Goal: Task Accomplishment & Management: Complete application form

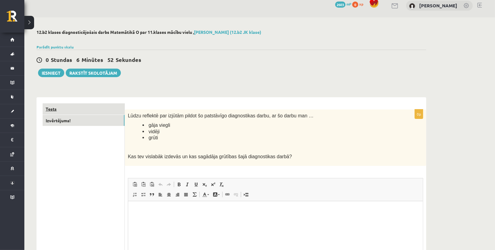
click at [94, 111] on link "Tests" at bounding box center [84, 108] width 82 height 11
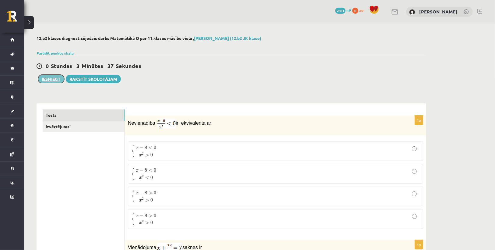
click at [54, 80] on button "Iesniegt" at bounding box center [51, 79] width 26 height 9
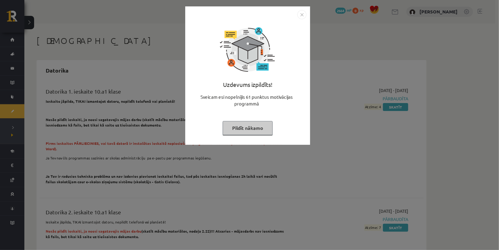
click at [300, 16] on img "Close" at bounding box center [301, 14] width 9 height 9
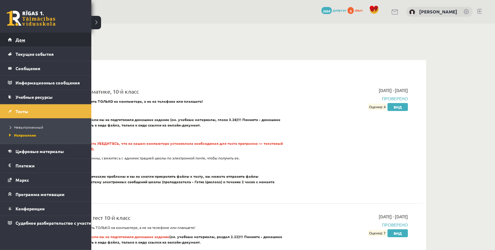
click at [16, 41] on font "Дом" at bounding box center [21, 39] width 10 height 5
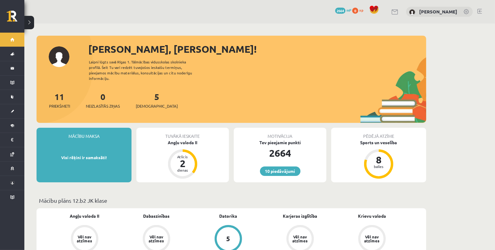
click at [190, 139] on div "Angļu valoda II" at bounding box center [182, 142] width 93 height 6
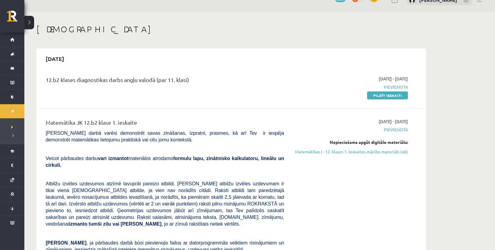
scroll to position [73, 0]
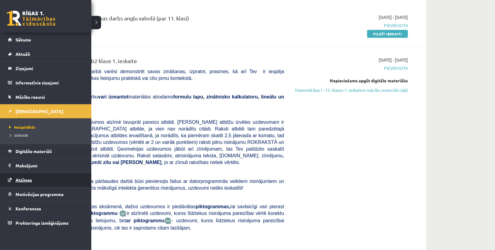
click at [23, 178] on span "Atzīmes" at bounding box center [24, 179] width 16 height 5
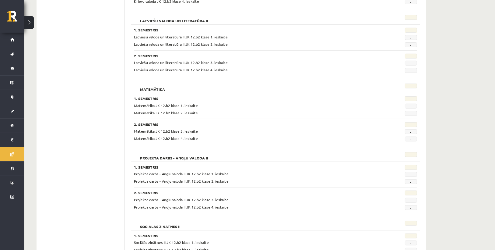
scroll to position [292, 0]
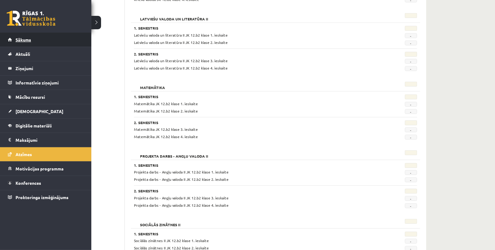
click at [18, 40] on span "Sākums" at bounding box center [24, 39] width 16 height 5
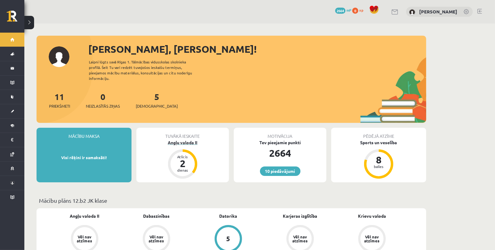
click at [168, 139] on div "Angļu valoda II" at bounding box center [182, 142] width 93 height 6
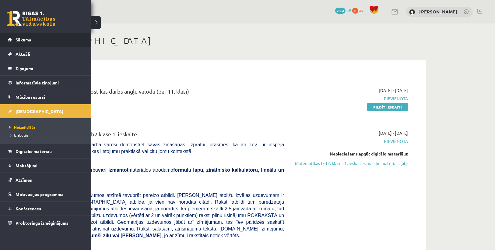
click at [19, 40] on span "Sākums" at bounding box center [24, 39] width 16 height 5
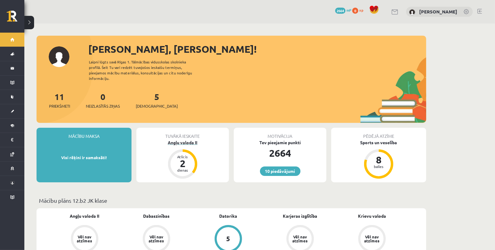
click at [178, 139] on div "Angļu valoda II" at bounding box center [182, 142] width 93 height 6
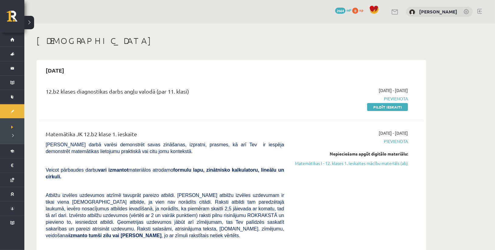
click at [336, 60] on div "[DATE] 12.b2 klases diagnostikas darbs angļu valodā (par 11. klasi) [DATE] - [D…" at bounding box center [232, 206] width 390 height 292
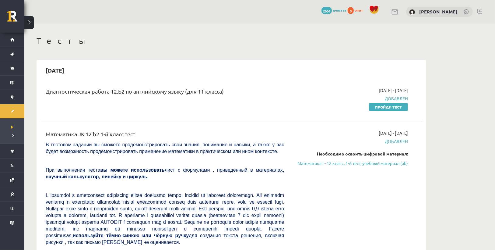
click at [398, 44] on h1 "Тесты" at bounding box center [232, 41] width 390 height 10
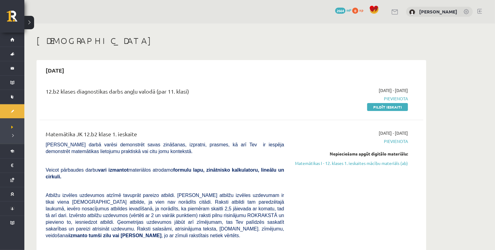
click at [384, 107] on link "Pildīt ieskaiti" at bounding box center [387, 107] width 41 height 8
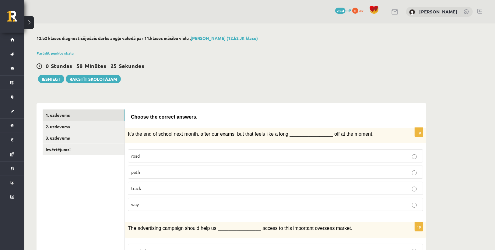
click at [201, 207] on label "way" at bounding box center [276, 204] width 296 height 13
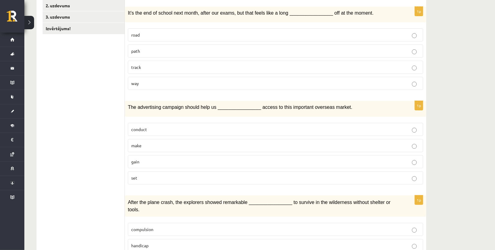
scroll to position [122, 0]
click at [165, 162] on label "gain" at bounding box center [276, 160] width 296 height 13
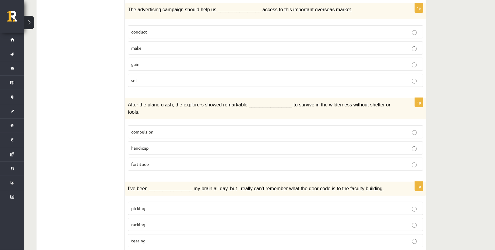
scroll to position [219, 0]
click at [143, 160] on span "fortitude" at bounding box center [140, 162] width 18 height 5
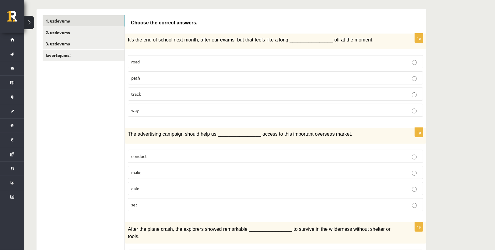
scroll to position [73, 0]
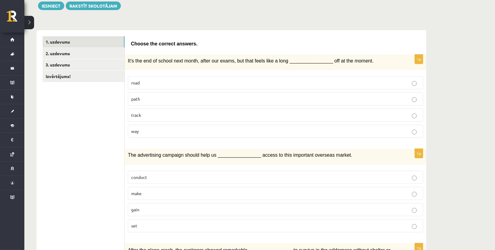
click at [307, 87] on label "road" at bounding box center [276, 82] width 296 height 13
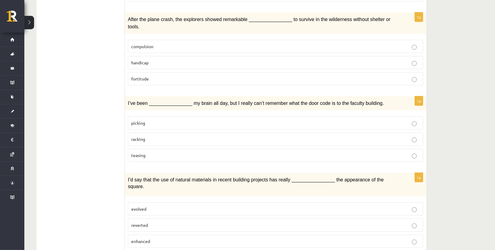
scroll to position [317, 0]
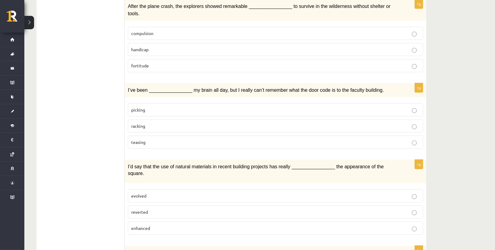
drag, startPoint x: 148, startPoint y: 115, endPoint x: 153, endPoint y: 115, distance: 4.6
click at [148, 123] on p "racking" at bounding box center [275, 126] width 289 height 6
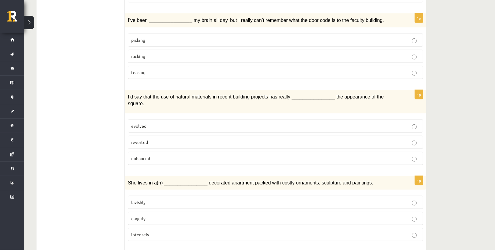
scroll to position [390, 0]
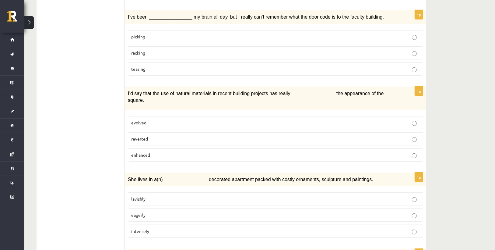
click at [148, 152] on span "enhanced" at bounding box center [140, 154] width 19 height 5
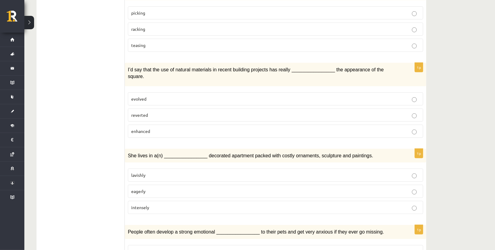
scroll to position [414, 0]
click at [187, 171] on p "lavishly" at bounding box center [275, 174] width 289 height 6
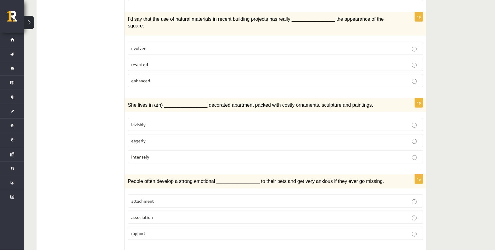
scroll to position [487, 0]
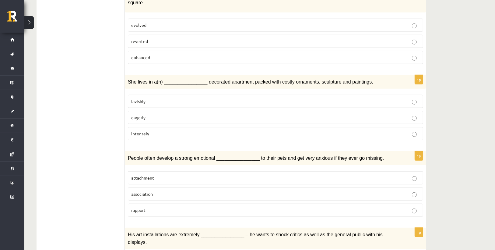
drag, startPoint x: 179, startPoint y: 157, endPoint x: 210, endPoint y: 160, distance: 31.2
click at [179, 175] on p "attachment" at bounding box center [275, 178] width 289 height 6
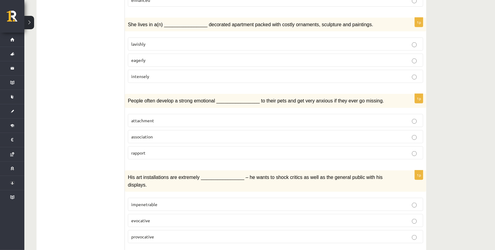
scroll to position [561, 0]
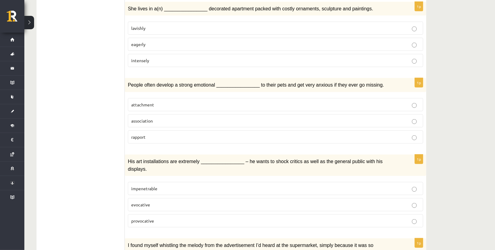
click at [357, 214] on label "provocative" at bounding box center [276, 220] width 296 height 13
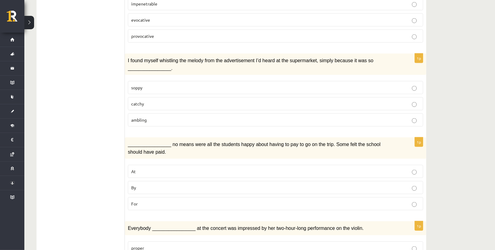
scroll to position [731, 0]
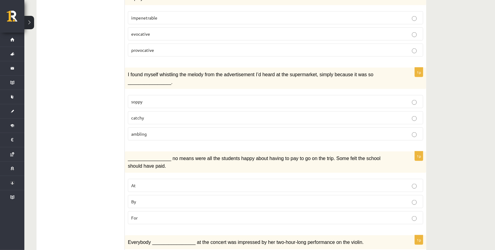
click at [175, 115] on p "catchy" at bounding box center [275, 118] width 289 height 6
click at [133, 199] on span "By" at bounding box center [133, 201] width 5 height 5
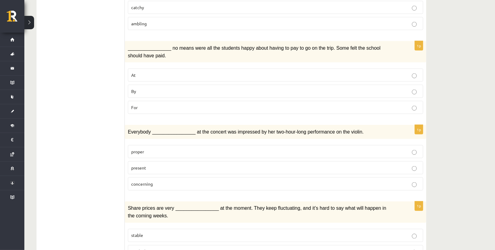
scroll to position [851, 0]
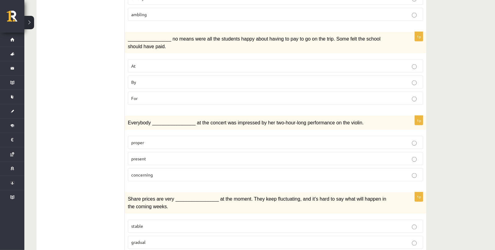
click at [218, 155] on p "present" at bounding box center [275, 158] width 289 height 6
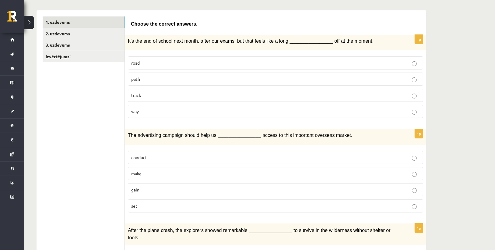
scroll to position [22, 0]
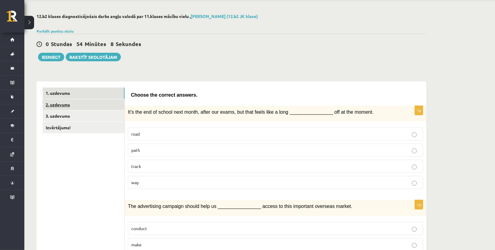
click at [88, 106] on link "2. uzdevums" at bounding box center [84, 104] width 82 height 11
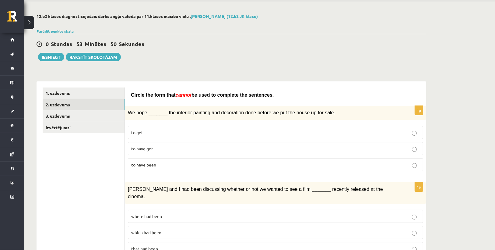
click at [364, 57] on div "0 Stundas 53 Minūtes 50 Sekundes Ieskaite saglabāta! Iesniegt Rakstīt skolotājam" at bounding box center [232, 47] width 390 height 27
click at [263, 158] on label "to have been" at bounding box center [276, 164] width 296 height 13
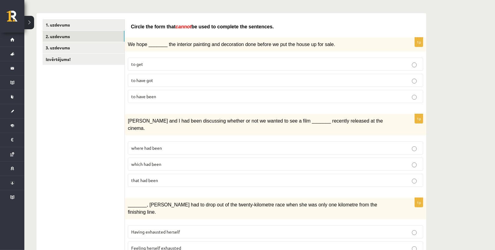
scroll to position [95, 0]
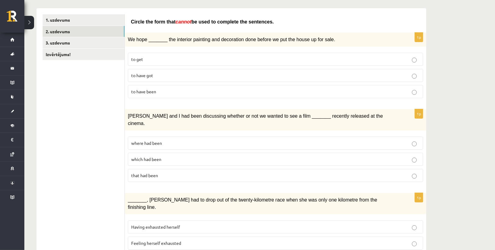
click at [159, 136] on label "where had been" at bounding box center [276, 142] width 296 height 13
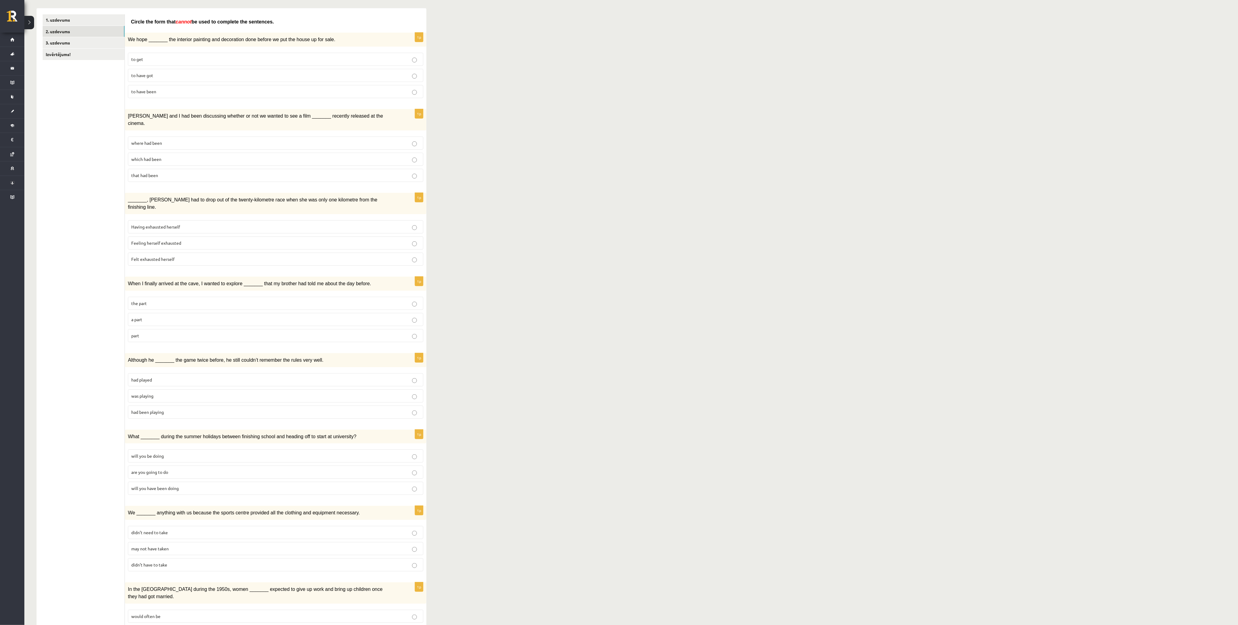
scroll to position [0, 0]
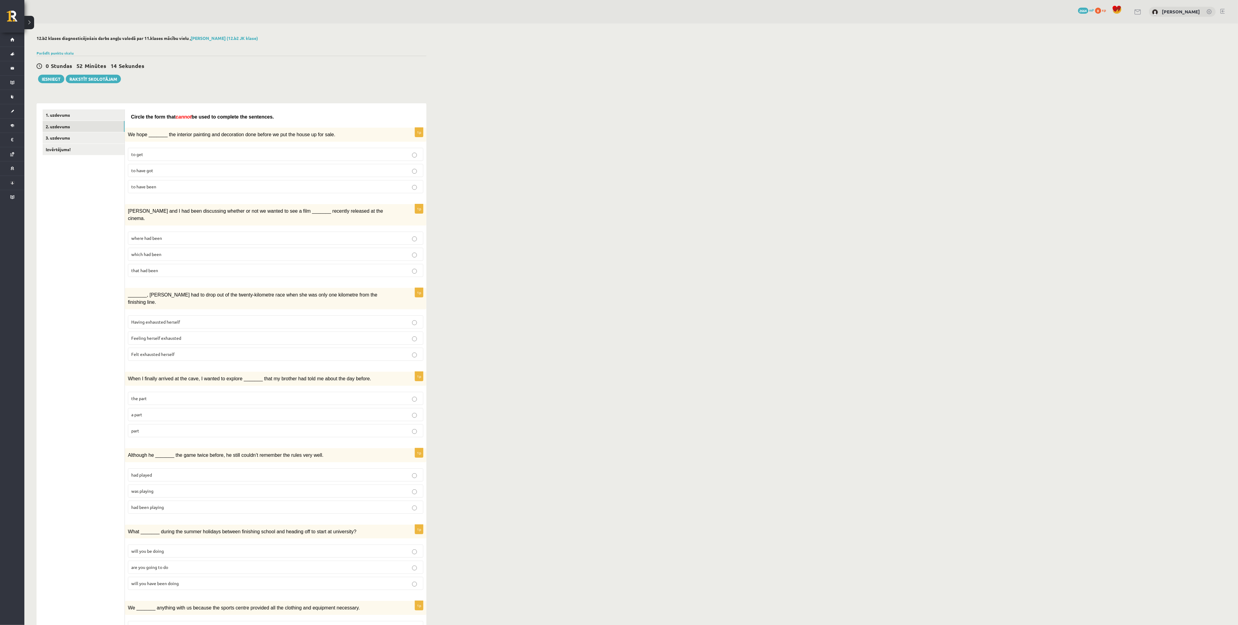
drag, startPoint x: 425, startPoint y: 0, endPoint x: 610, endPoint y: 262, distance: 321.1
click at [495, 250] on div "12.b2 klases diagnosticējošais darbs angļu valodā par 11.klases mācību vielu , …" at bounding box center [631, 474] width 1214 height 903
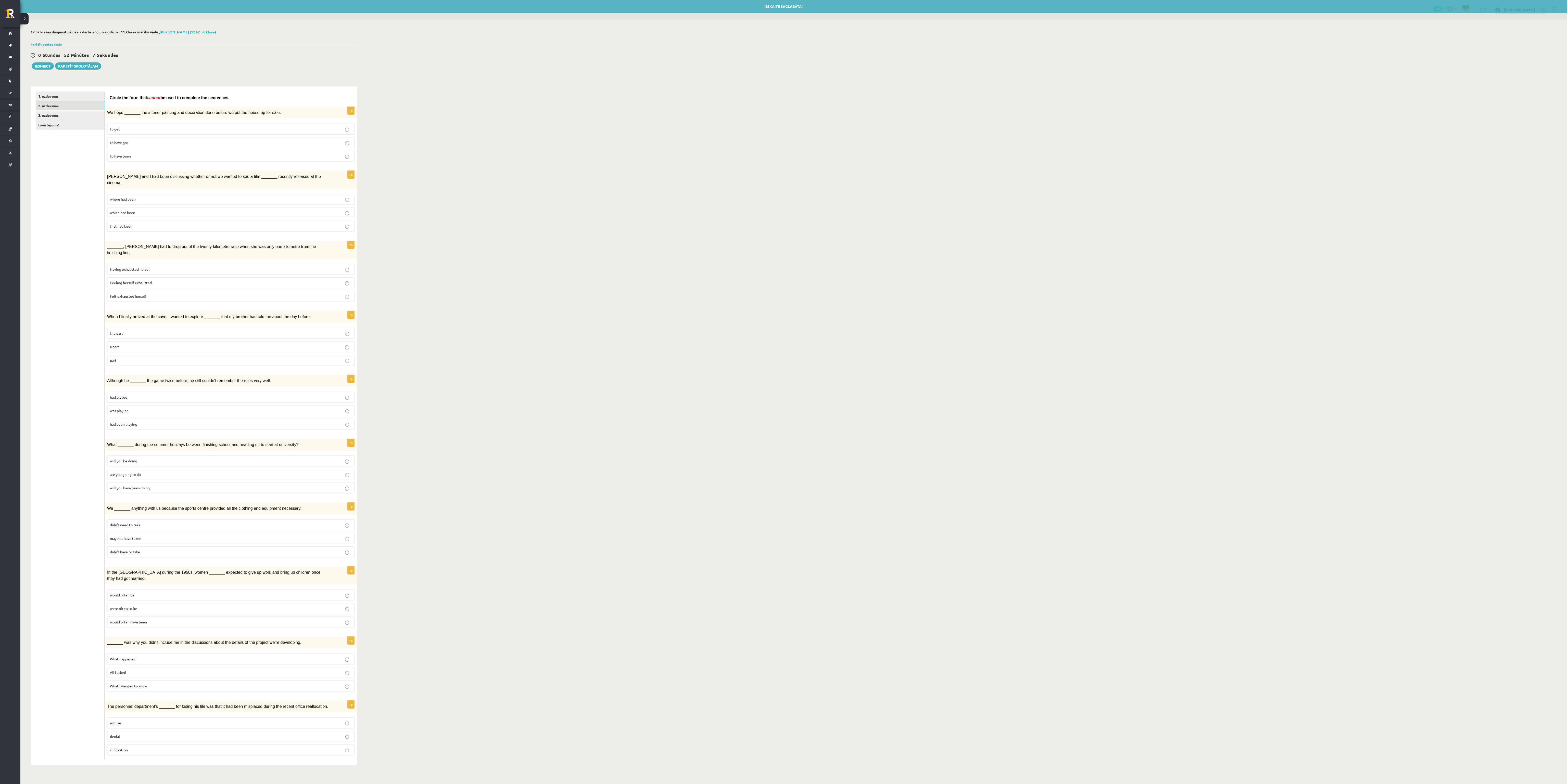
drag, startPoint x: 957, startPoint y: 0, endPoint x: 1120, endPoint y: 321, distance: 360.0
click at [414, 209] on div "12.b2 klases diagnosticējošais darbs angļu valodā par 11.klases mācību vielu , …" at bounding box center [793, 397] width 1546 height 756
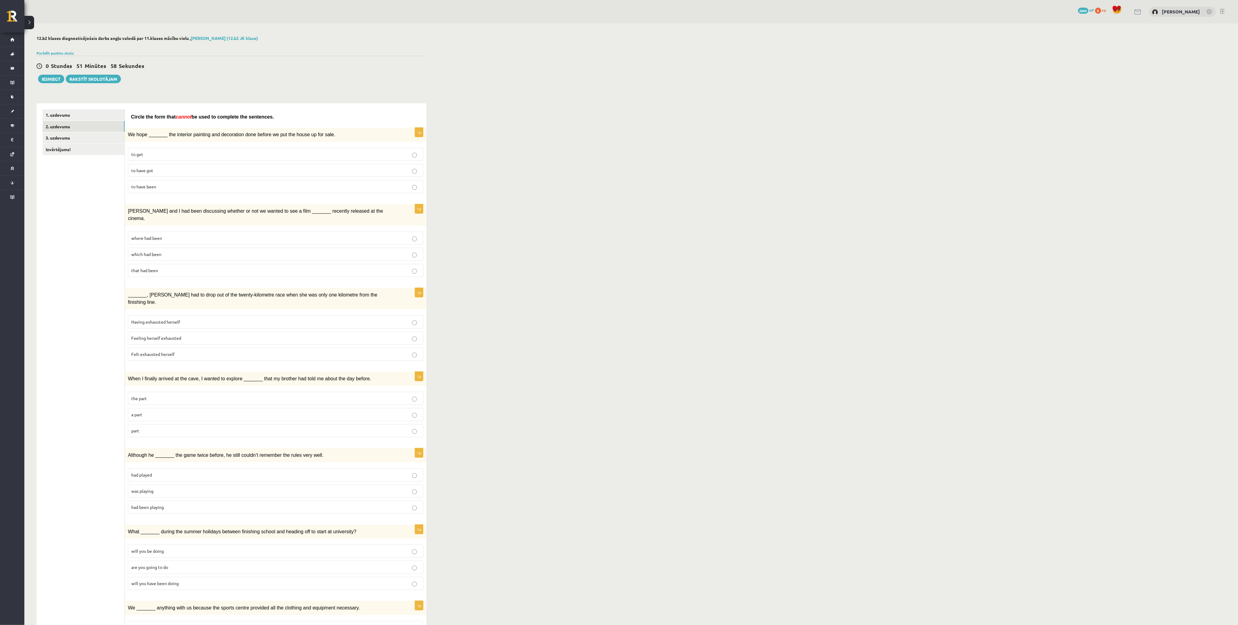
drag, startPoint x: 1542, startPoint y: 0, endPoint x: 878, endPoint y: 289, distance: 724.5
click at [495, 250] on div "12.b2 klases diagnosticējošais darbs angļu valodā par 11.klases mācību vielu , …" at bounding box center [631, 474] width 1214 height 903
click at [169, 250] on span "Felt exhausted herself" at bounding box center [152, 353] width 43 height 5
click at [166, 250] on p "a part" at bounding box center [275, 414] width 289 height 6
click at [147, 250] on span "was playing" at bounding box center [142, 490] width 22 height 5
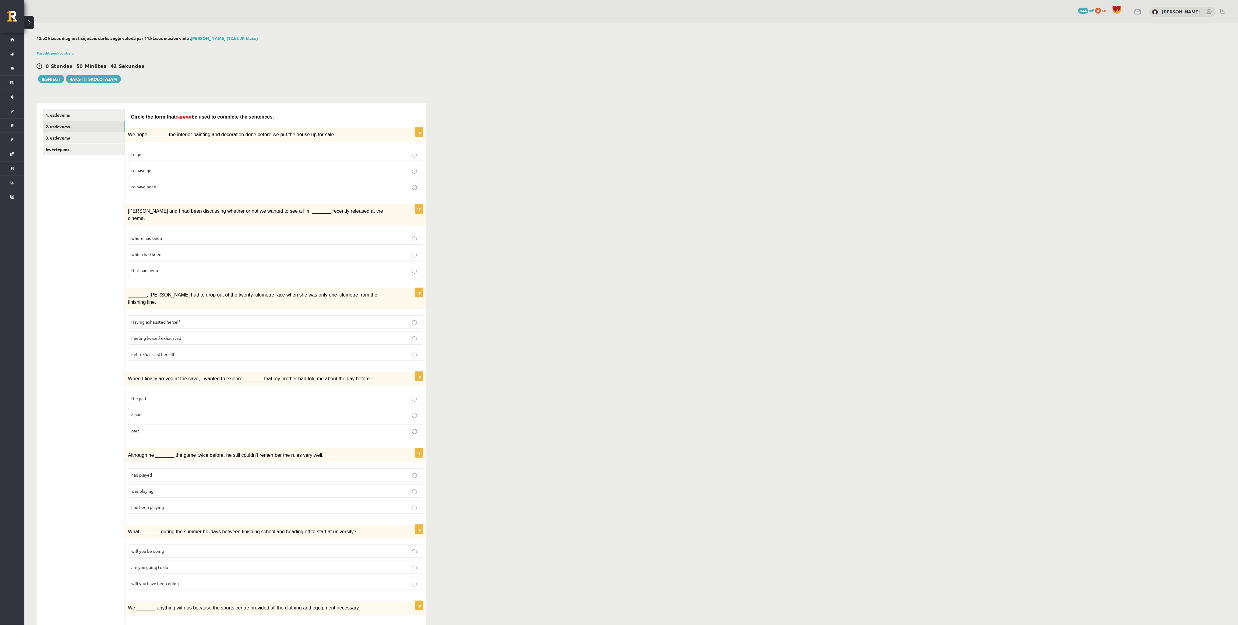
click at [157, 250] on span "will you have been doing" at bounding box center [155, 582] width 48 height 5
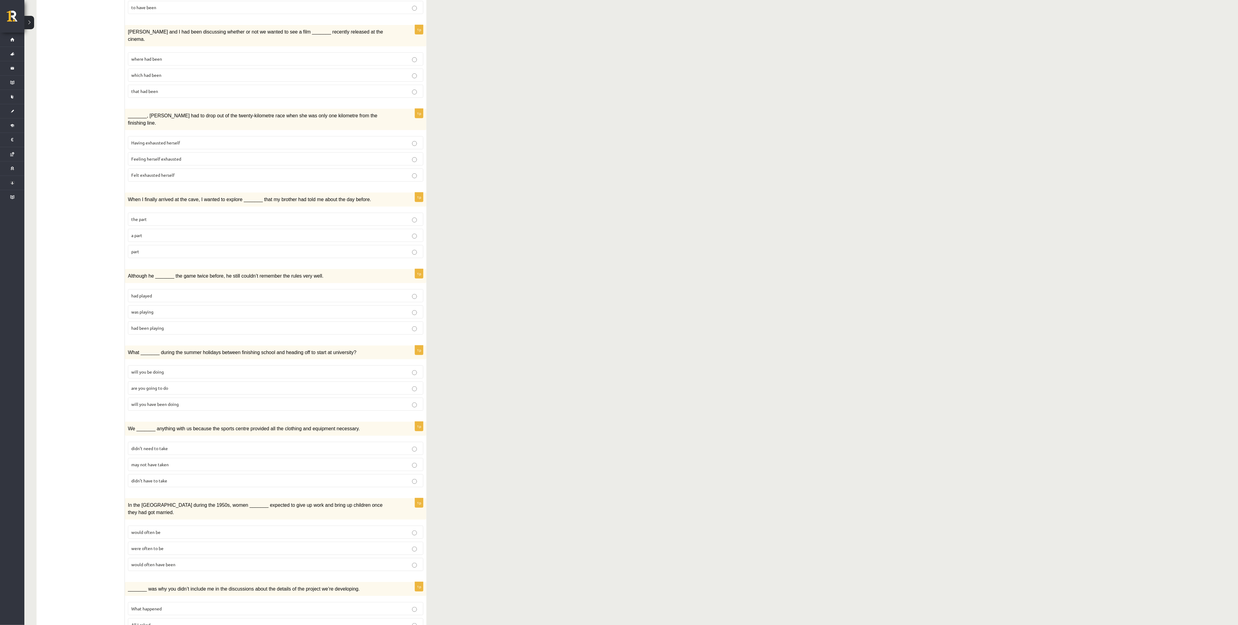
scroll to position [183, 0]
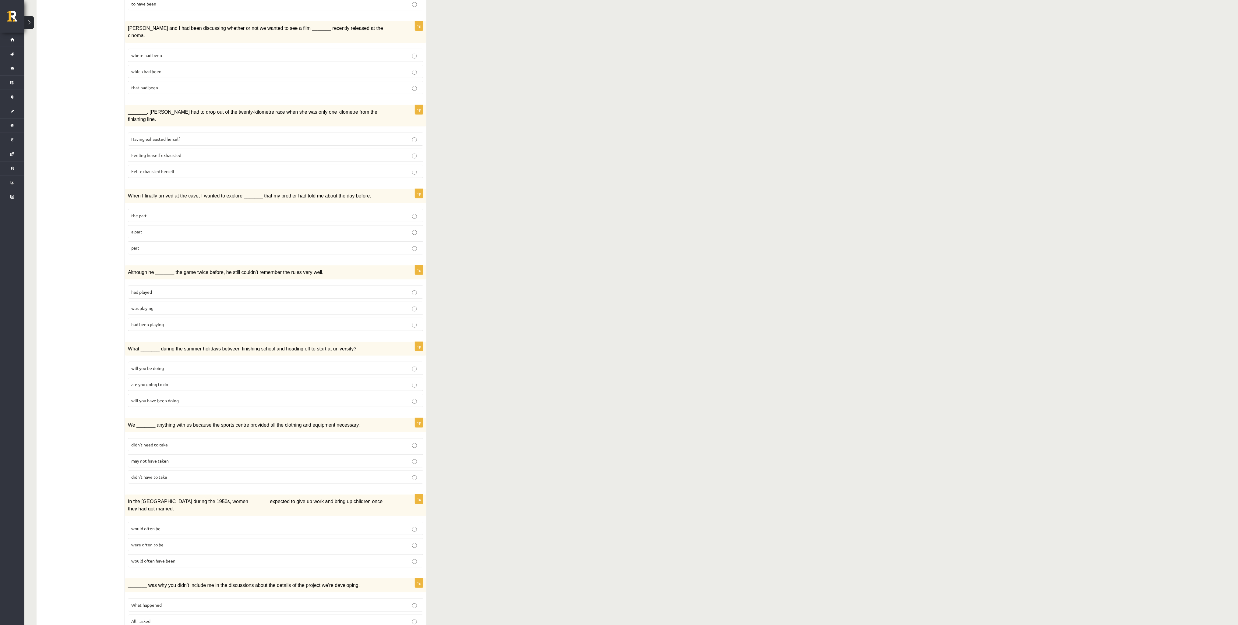
click at [178, 250] on p "didn’t need to take" at bounding box center [275, 444] width 289 height 6
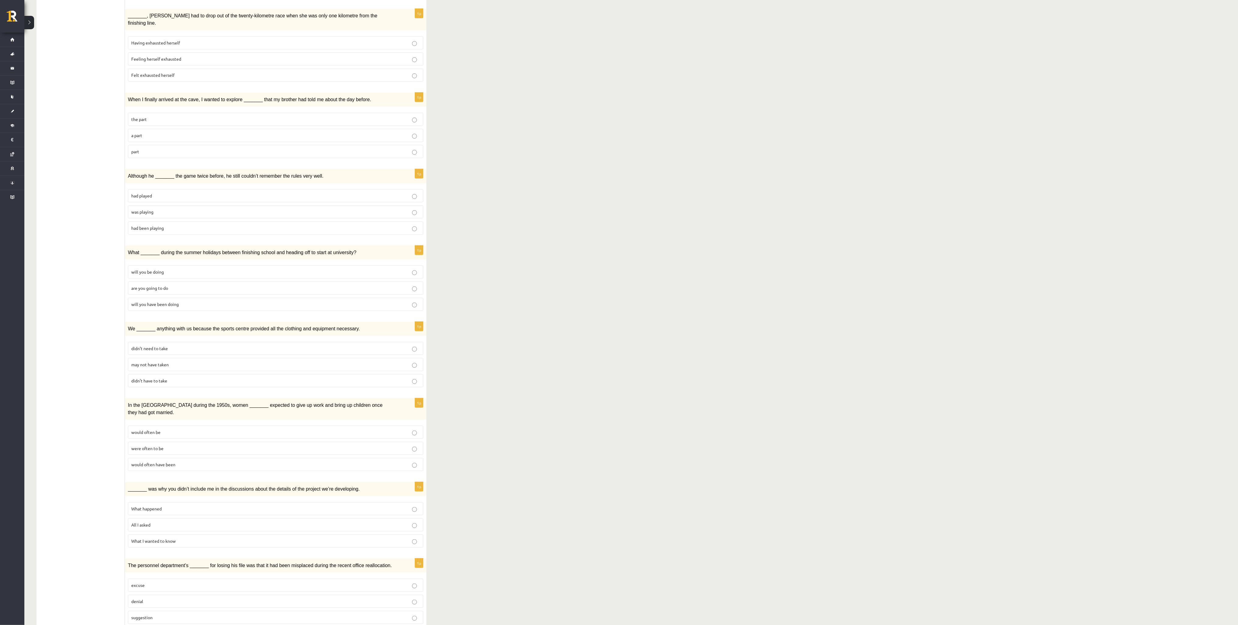
scroll to position [283, 0]
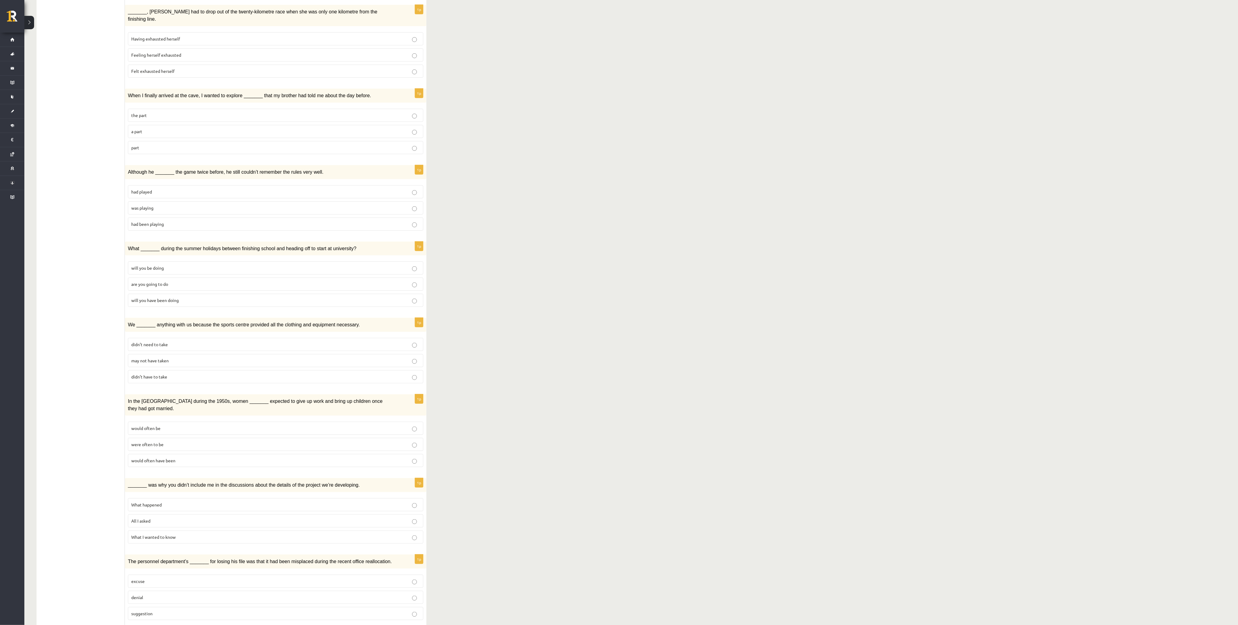
click at [241, 250] on label "would often have been" at bounding box center [276, 460] width 296 height 13
click at [162, 250] on span "What happened" at bounding box center [146, 504] width 30 height 5
click at [176, 250] on p "were often to be" at bounding box center [275, 444] width 289 height 6
click at [363, 250] on p "didn’t have to take" at bounding box center [275, 377] width 289 height 6
click at [364, 250] on p "didn’t need to take" at bounding box center [275, 344] width 289 height 6
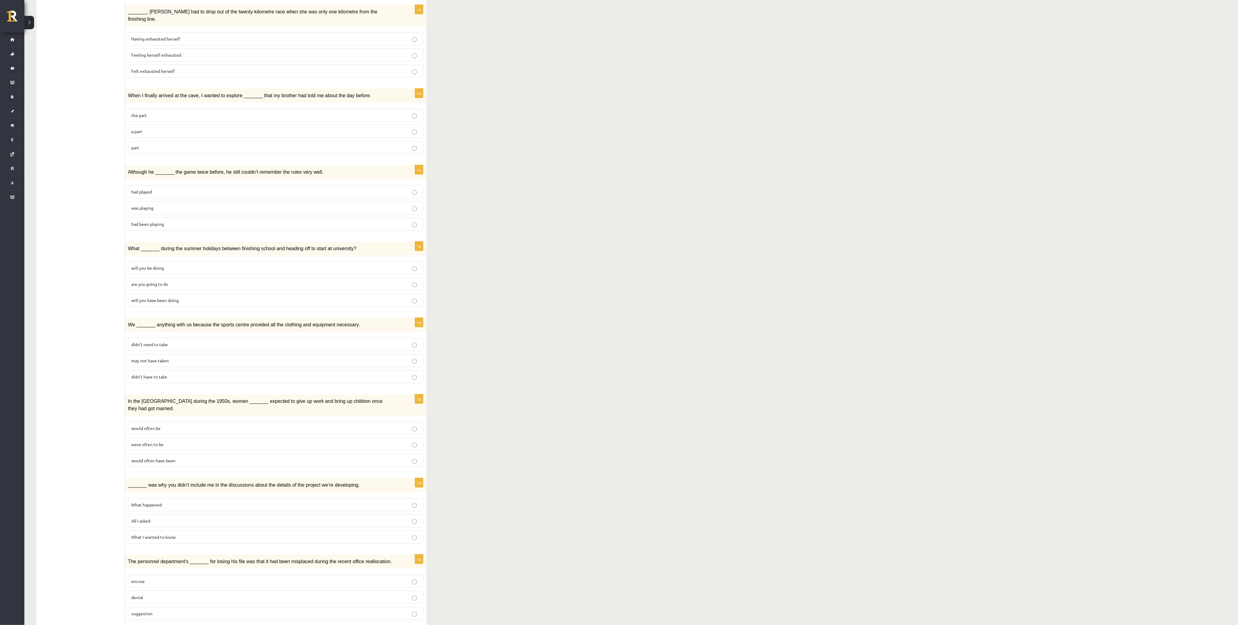
click at [365, 250] on label "would often have been" at bounding box center [276, 460] width 296 height 13
click at [274, 250] on label "All I asked" at bounding box center [276, 520] width 296 height 13
click at [158, 250] on p "denial" at bounding box center [275, 597] width 289 height 6
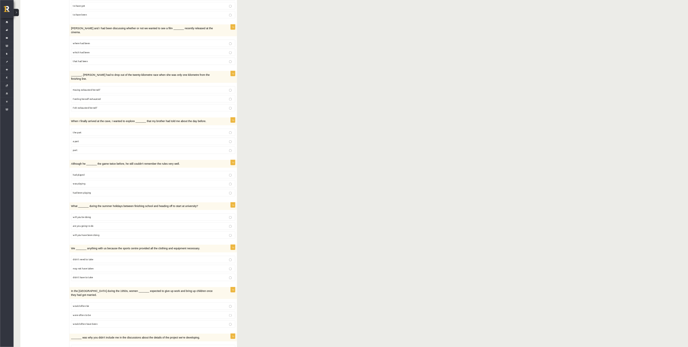
scroll to position [0, 0]
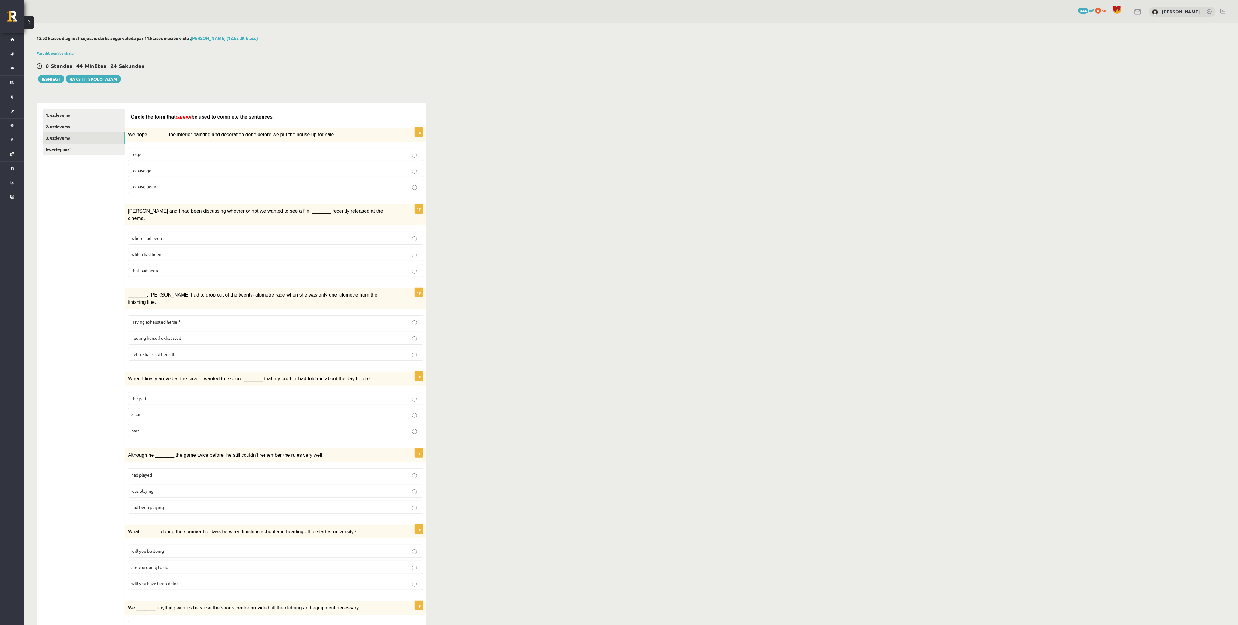
click at [95, 138] on link "3. uzdevums" at bounding box center [84, 137] width 82 height 11
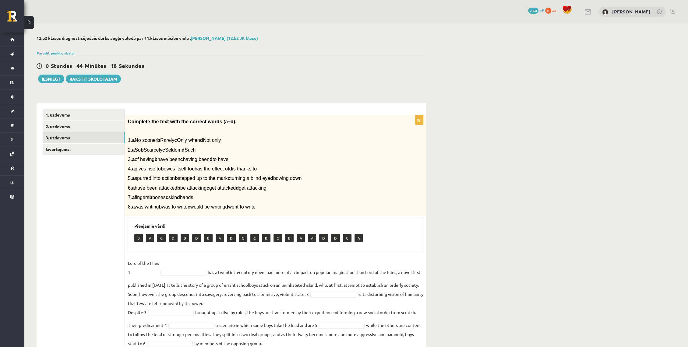
drag, startPoint x: 1158, startPoint y: 0, endPoint x: 539, endPoint y: 161, distance: 639.6
click at [495, 161] on div "12.b2 klases diagnosticējošais darbs angļu valodā par 11.klases mācību vielu , …" at bounding box center [356, 211] width 664 height 377
click at [71, 150] on link "Izvērtējums!" at bounding box center [84, 149] width 82 height 11
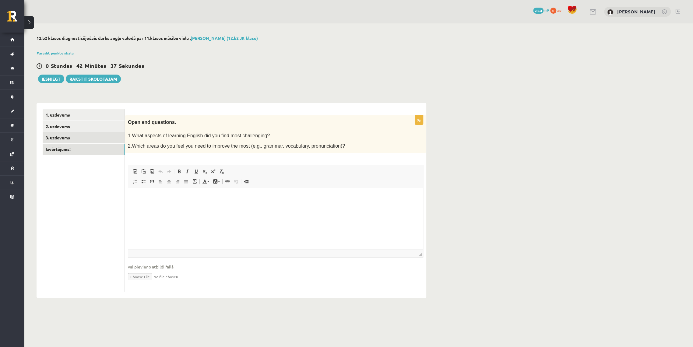
click at [98, 136] on link "3. uzdevums" at bounding box center [84, 137] width 82 height 11
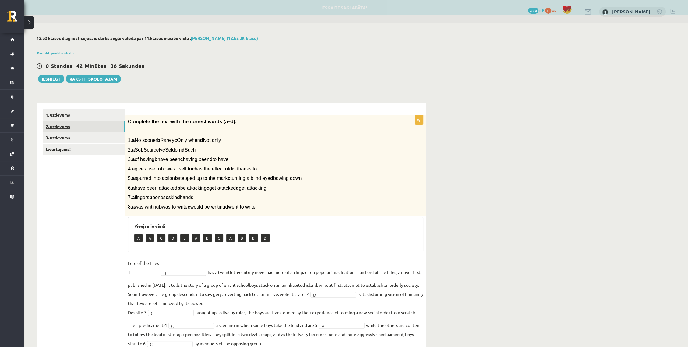
click at [73, 127] on link "2. uzdevums" at bounding box center [84, 126] width 82 height 11
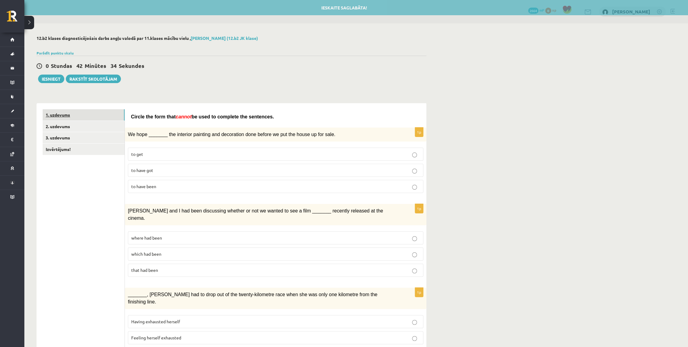
click at [88, 115] on link "1. uzdevums" at bounding box center [84, 114] width 82 height 11
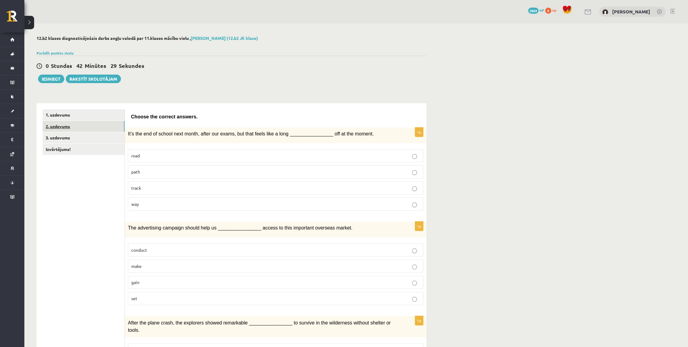
click at [92, 123] on link "2. uzdevums" at bounding box center [84, 126] width 82 height 11
